Goal: Task Accomplishment & Management: Manage account settings

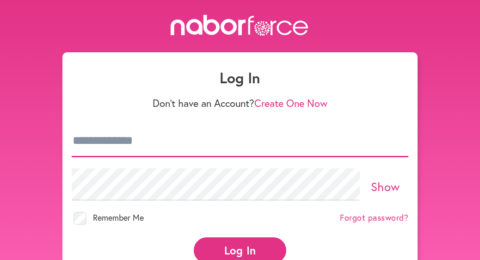
click at [168, 148] on input "email" at bounding box center [240, 141] width 337 height 32
type input "**********"
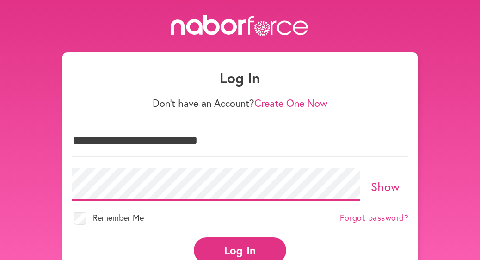
click at [194, 237] on button "Log In" at bounding box center [240, 249] width 93 height 25
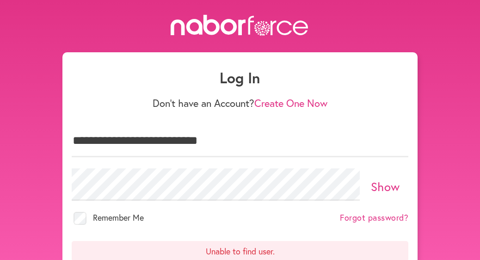
click at [379, 181] on link "Show" at bounding box center [385, 187] width 29 height 16
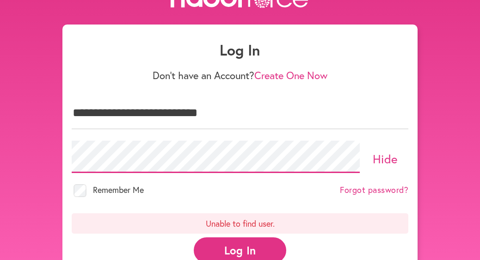
scroll to position [28, 0]
click at [234, 248] on button "Log In" at bounding box center [240, 249] width 93 height 25
click at [369, 185] on link "Forgot password?" at bounding box center [374, 190] width 68 height 10
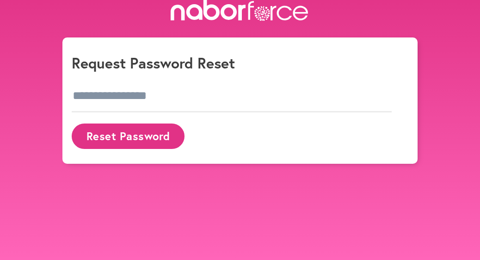
scroll to position [15, 0]
click at [150, 95] on input "email" at bounding box center [232, 96] width 320 height 32
click at [302, 131] on div "Reset Password" at bounding box center [240, 136] width 337 height 37
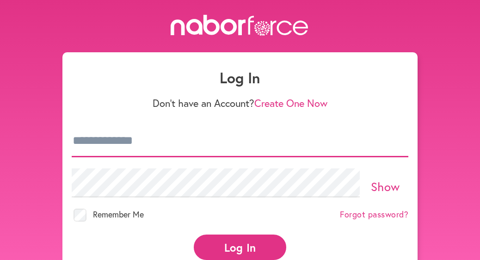
type input "**********"
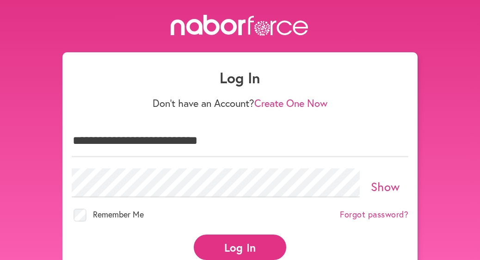
click at [251, 240] on button "Log In" at bounding box center [240, 247] width 93 height 25
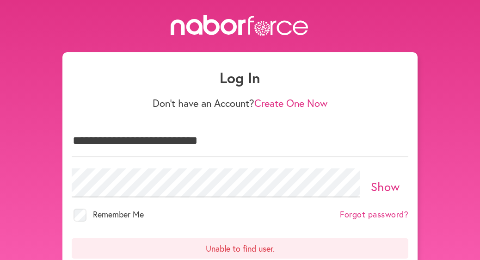
click at [389, 210] on link "Forgot password?" at bounding box center [374, 215] width 68 height 10
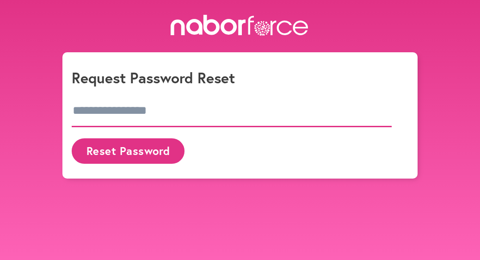
click at [125, 114] on input "email" at bounding box center [232, 111] width 320 height 32
type input "**********"
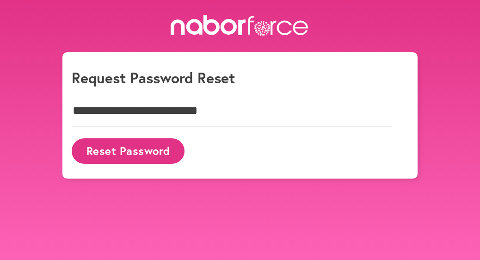
click at [113, 149] on button "Reset Password" at bounding box center [128, 150] width 113 height 25
